Goal: Register for event/course

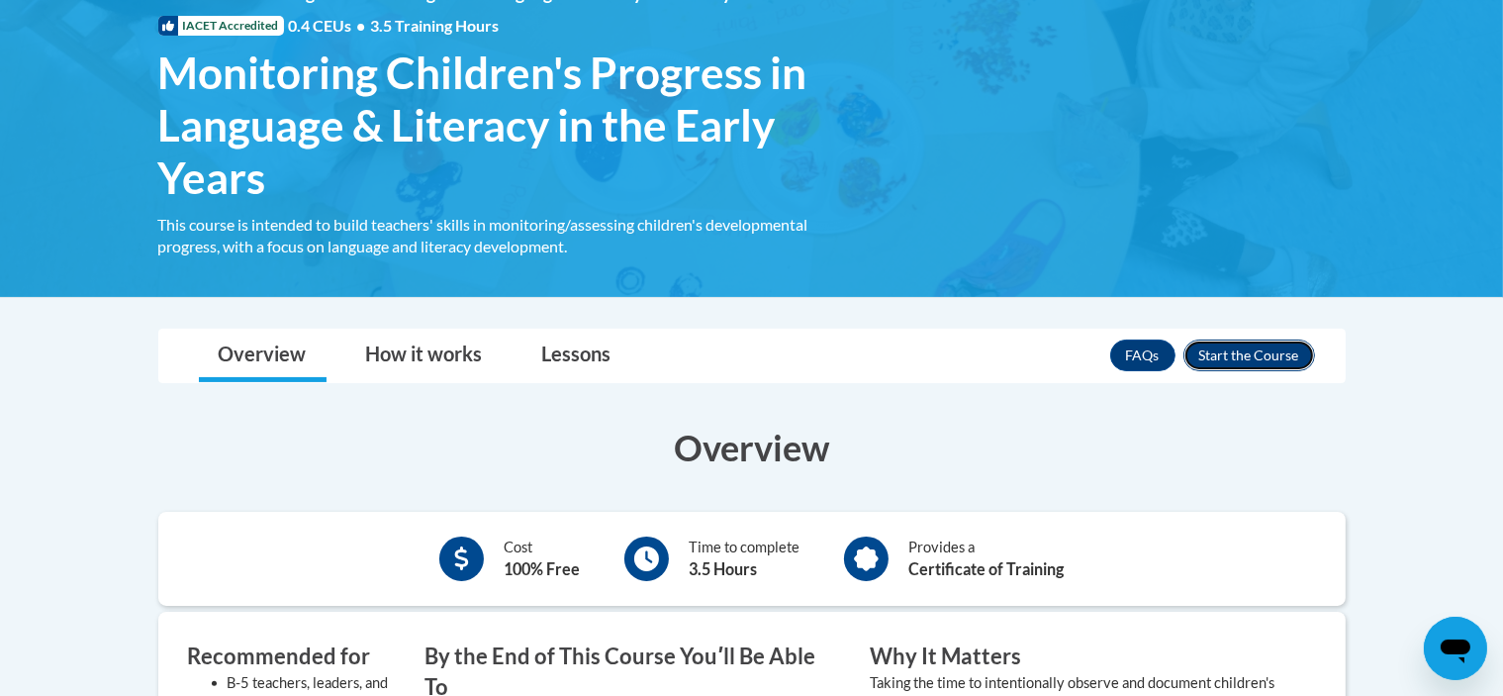
click at [1219, 363] on button "Enroll" at bounding box center [1250, 355] width 132 height 32
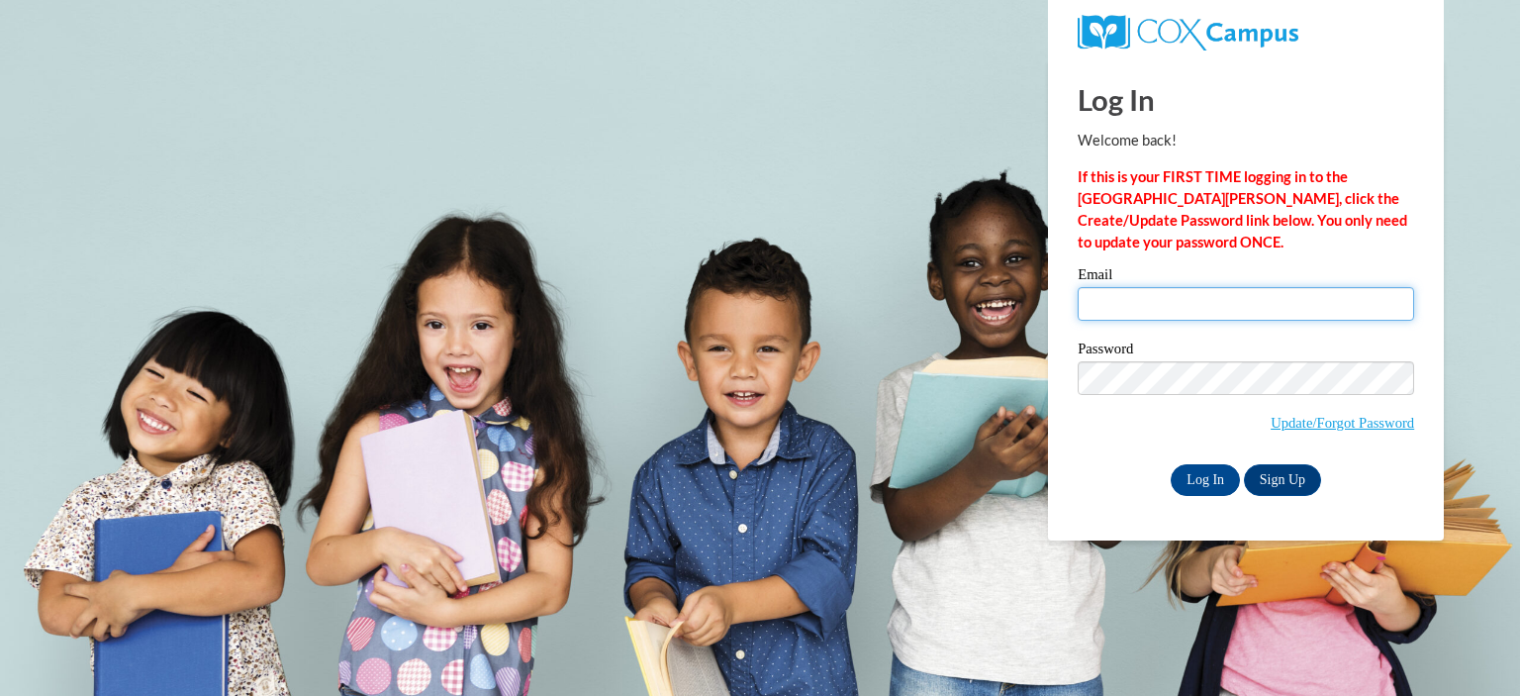
click at [1173, 312] on input "Email" at bounding box center [1246, 304] width 336 height 34
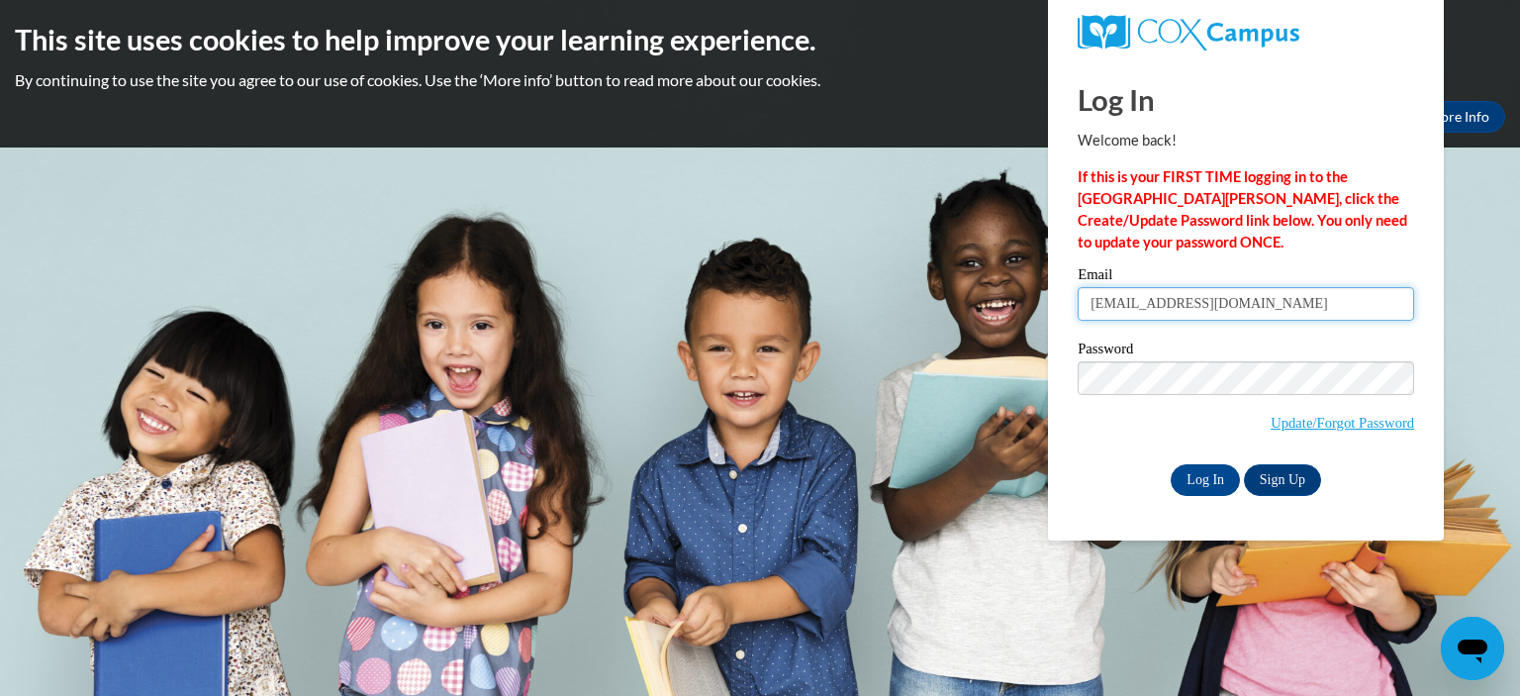
type input "spribble@cub.uca.edu"
click at [1207, 472] on input "Log In" at bounding box center [1205, 480] width 69 height 32
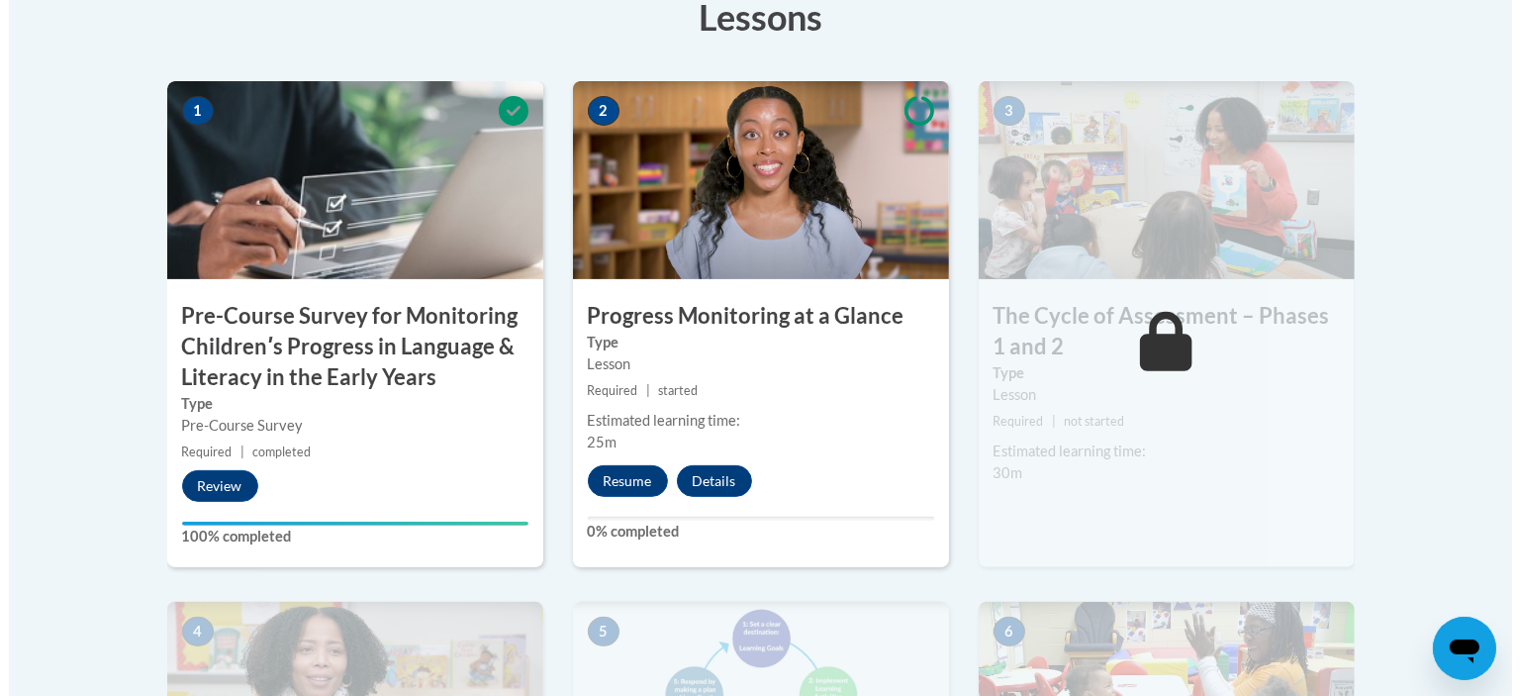
scroll to position [695, 0]
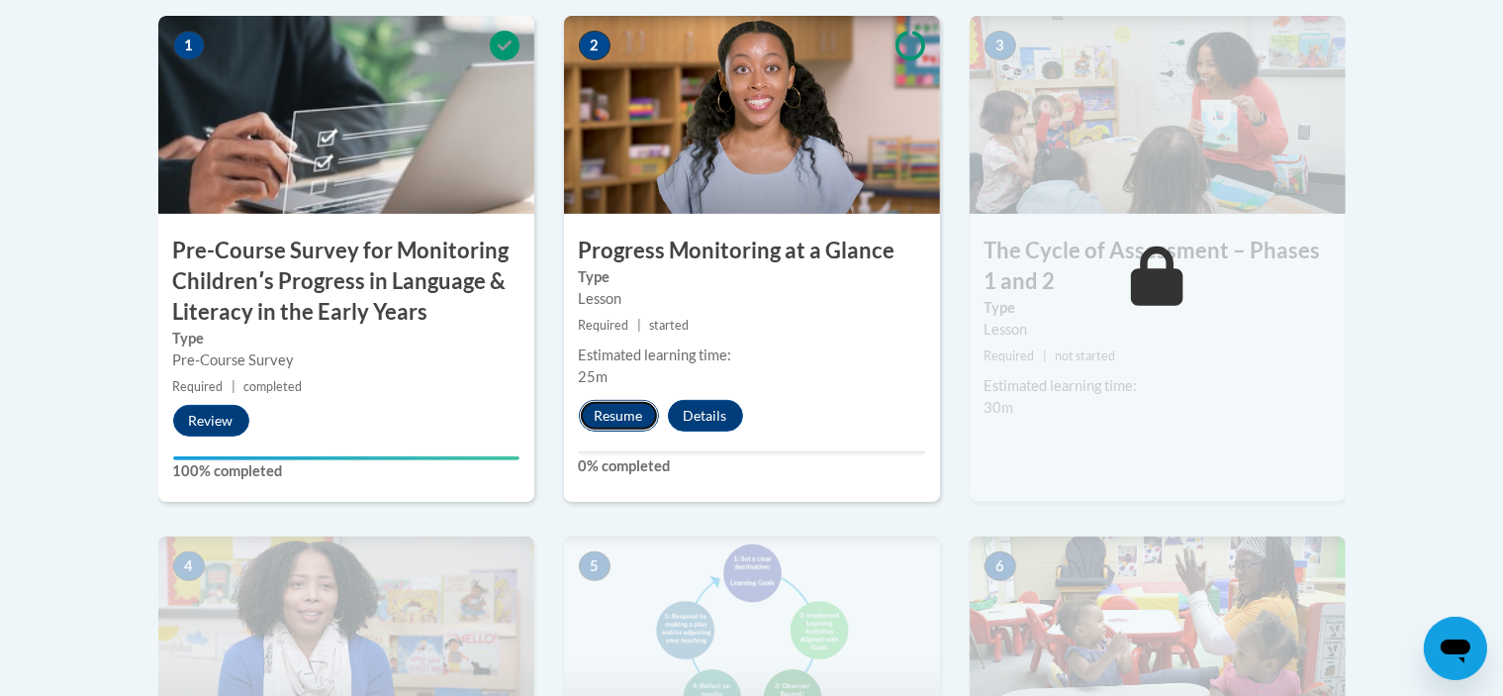
click at [614, 407] on button "Resume" at bounding box center [619, 416] width 80 height 32
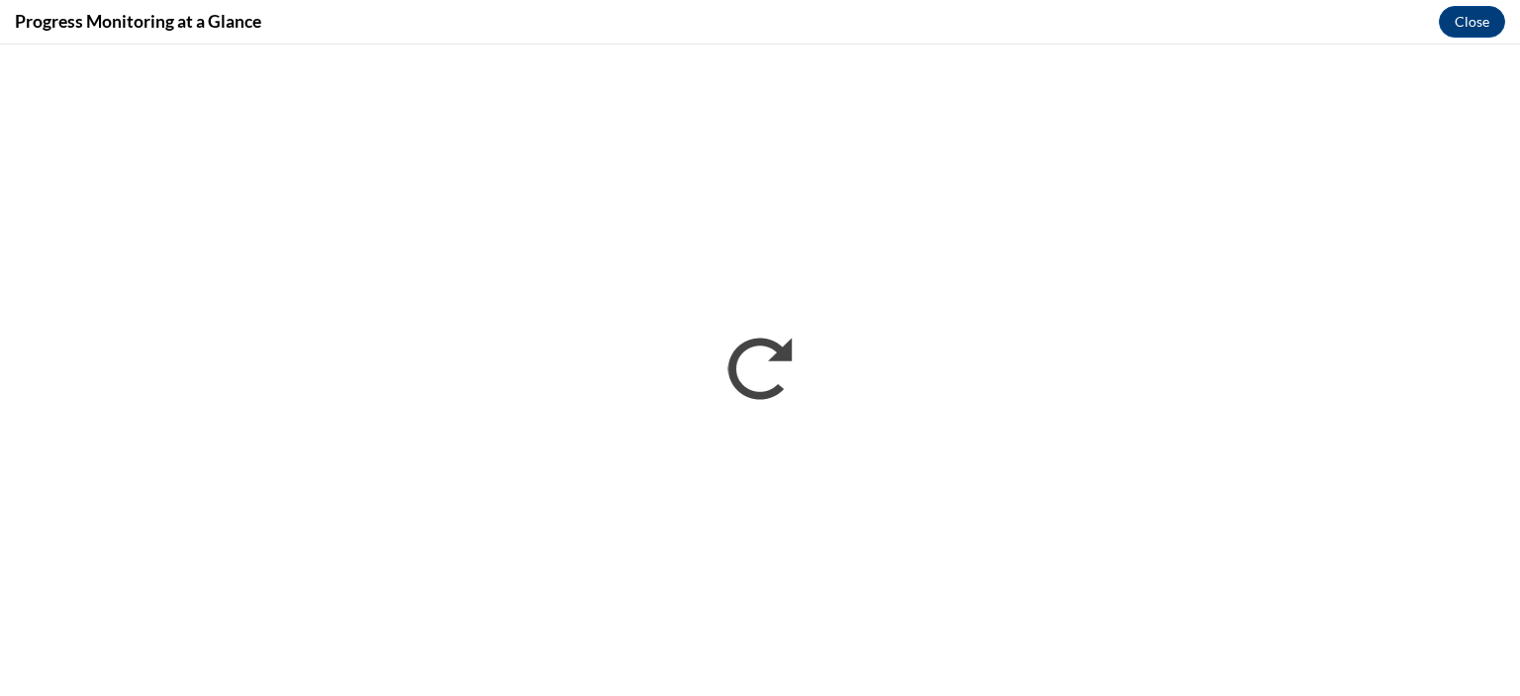
scroll to position [0, 0]
